Goal: Check status

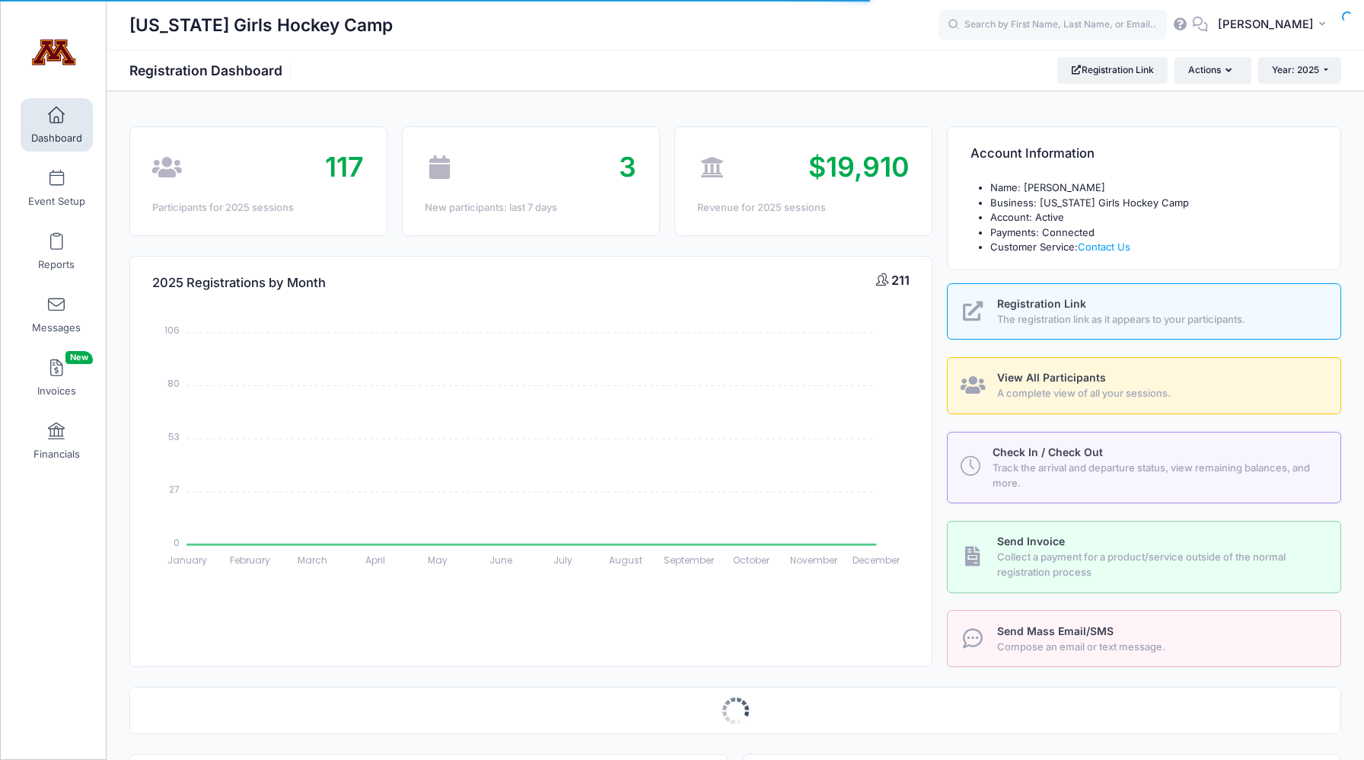
select select
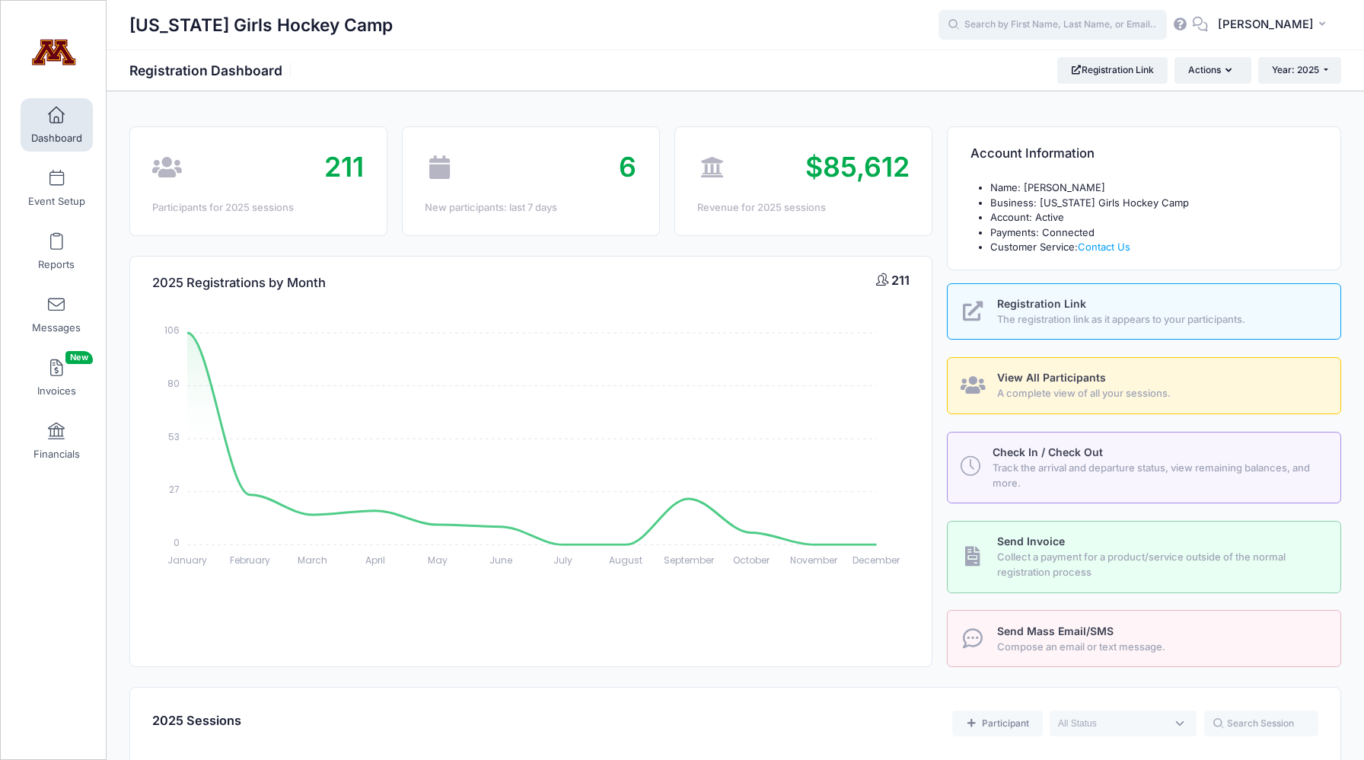
click at [1076, 24] on input "text" at bounding box center [1053, 25] width 228 height 30
type input "r"
